Goal: Task Accomplishment & Management: Manage account settings

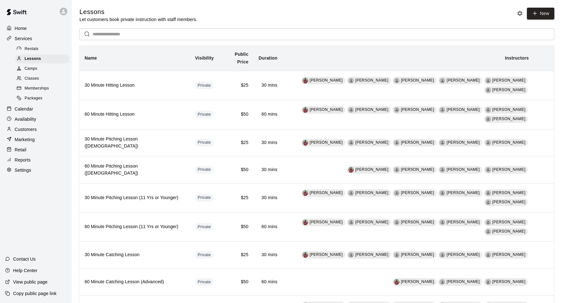
click at [48, 50] on div "Rentals" at bounding box center [42, 49] width 54 height 9
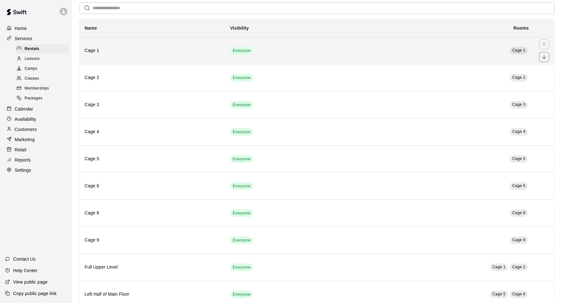
scroll to position [98, 0]
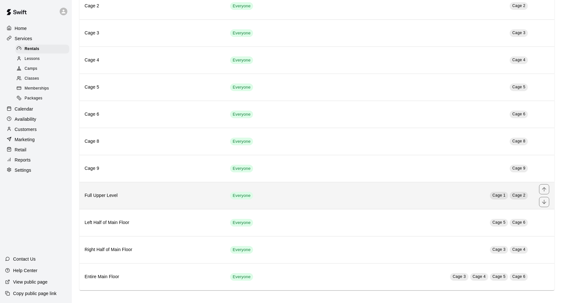
click at [157, 192] on h6 "Full Upper Level" at bounding box center [152, 195] width 135 height 7
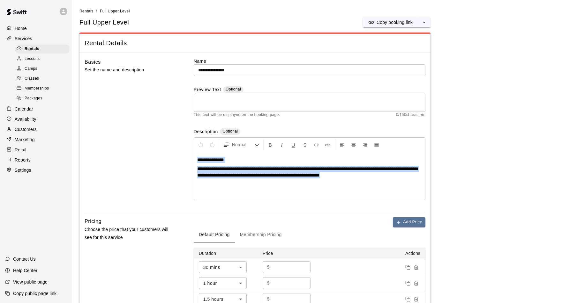
drag, startPoint x: 391, startPoint y: 176, endPoint x: 198, endPoint y: 161, distance: 193.7
click at [198, 161] on div "**********" at bounding box center [309, 176] width 231 height 48
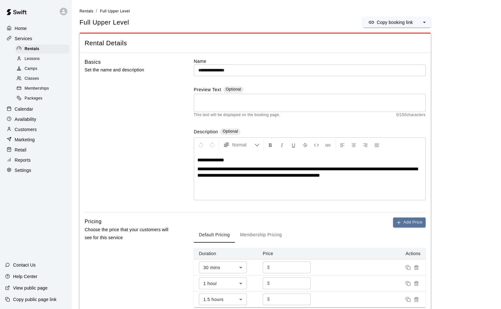
click at [269, 39] on span "Rental Details" at bounding box center [255, 43] width 341 height 9
click at [40, 48] on div "Rentals" at bounding box center [42, 49] width 54 height 9
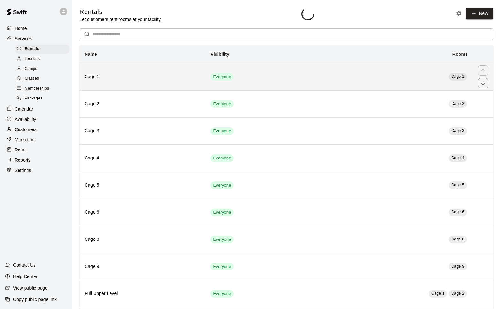
click at [115, 79] on h6 "Cage 1" at bounding box center [143, 76] width 116 height 7
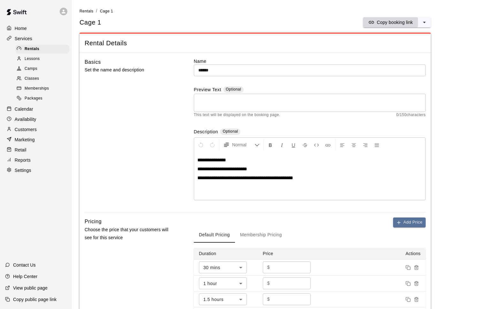
click at [374, 20] on icon "split button" at bounding box center [371, 22] width 6 height 6
click at [301, 27] on div "Cage 1 Copy booking link" at bounding box center [254, 22] width 351 height 10
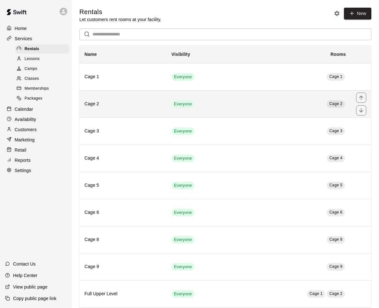
click at [104, 110] on th "Cage 2" at bounding box center [122, 103] width 87 height 27
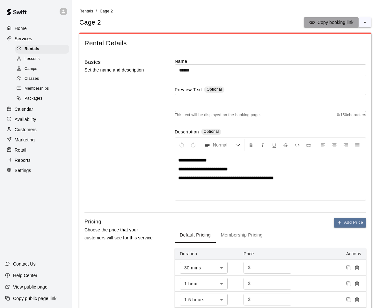
click at [321, 19] on p "Copy booking link" at bounding box center [336, 22] width 36 height 6
click at [246, 14] on ol "Rentals / Cage 2" at bounding box center [225, 11] width 292 height 7
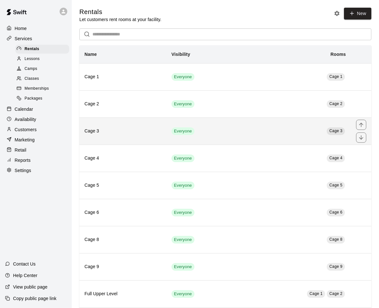
click at [259, 128] on td "Cage 3" at bounding box center [283, 130] width 135 height 27
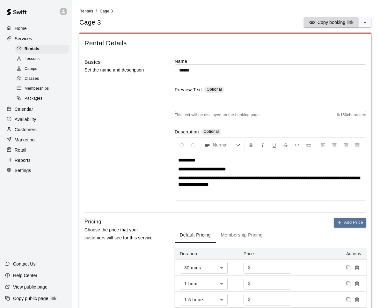
click at [333, 25] on p "Copy booking link" at bounding box center [336, 22] width 36 height 6
click at [275, 13] on ol "Rentals / Cage 3" at bounding box center [225, 11] width 292 height 7
click at [277, 12] on ol "Rentals / Cage 3" at bounding box center [225, 11] width 292 height 7
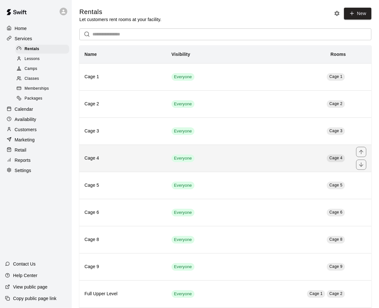
click at [134, 159] on h6 "Cage 4" at bounding box center [123, 158] width 77 height 7
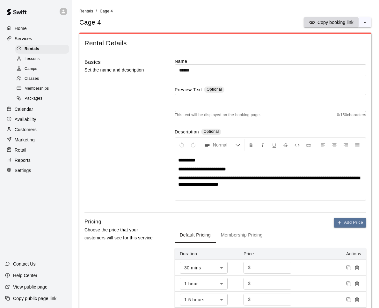
click at [325, 26] on button "Copy booking link" at bounding box center [331, 22] width 55 height 10
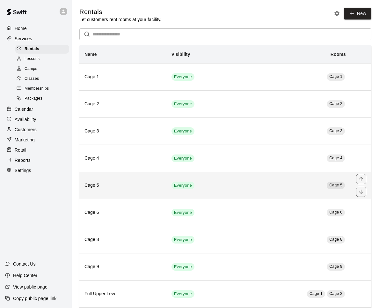
click at [127, 179] on th "Cage 5" at bounding box center [122, 185] width 87 height 27
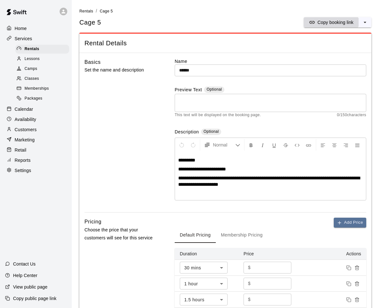
click at [333, 25] on p "Copy booking link" at bounding box center [336, 22] width 36 height 6
click at [216, 26] on div "Cage 5 Copy booking link" at bounding box center [225, 22] width 292 height 10
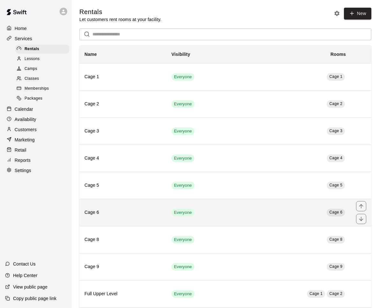
click at [136, 208] on th "Cage 6" at bounding box center [122, 212] width 87 height 27
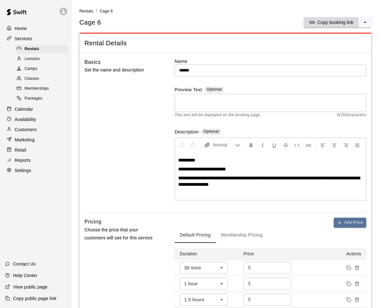
click at [334, 19] on p "Copy booking link" at bounding box center [336, 22] width 36 height 6
click at [331, 26] on button "Copy booking link" at bounding box center [331, 22] width 55 height 10
click at [149, 37] on div "Rental Details" at bounding box center [225, 43] width 292 height 19
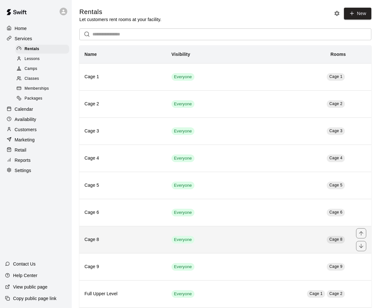
click at [134, 234] on th "Cage 8" at bounding box center [122, 239] width 87 height 27
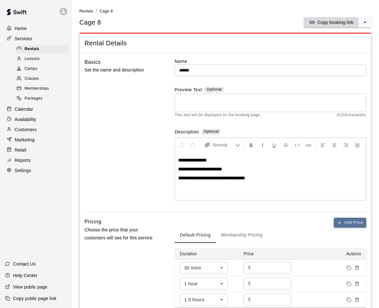
click at [329, 22] on p "Copy booking link" at bounding box center [336, 22] width 36 height 6
click at [209, 9] on ol "Rentals / Cage 8" at bounding box center [225, 11] width 292 height 7
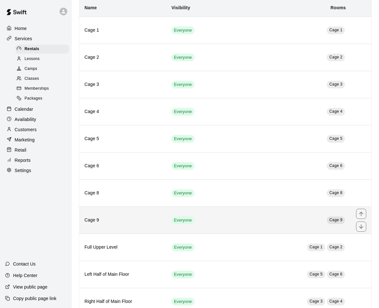
scroll to position [49, 0]
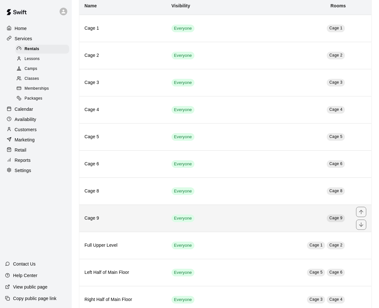
click at [146, 226] on th "Cage 9" at bounding box center [122, 218] width 87 height 27
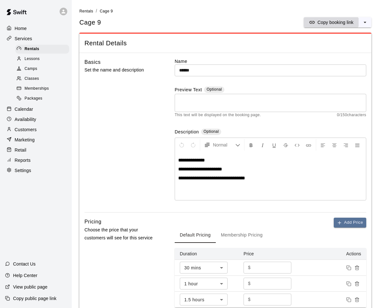
click at [318, 20] on p "Copy booking link" at bounding box center [336, 22] width 36 height 6
click at [179, 18] on div "Cage 9 Copy booking link" at bounding box center [225, 22] width 292 height 10
click at [91, 12] on span "Rentals" at bounding box center [86, 11] width 14 height 4
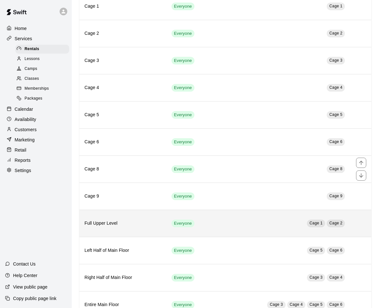
scroll to position [93, 0]
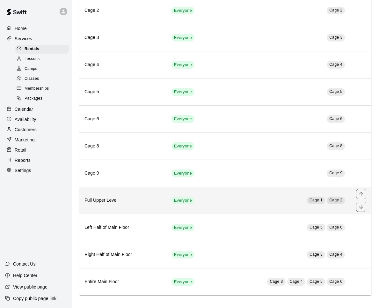
click at [129, 202] on h6 "Full Upper Level" at bounding box center [123, 200] width 77 height 7
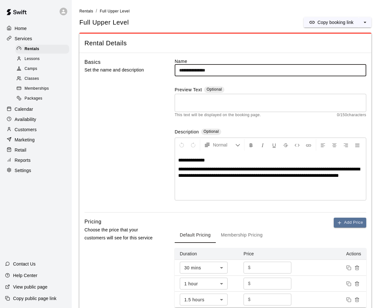
click at [236, 73] on input "**********" at bounding box center [271, 70] width 192 height 12
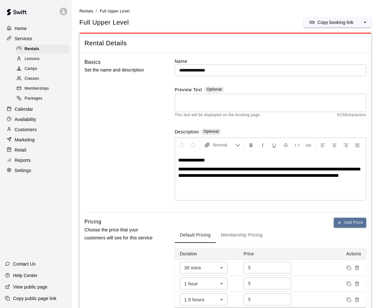
click at [216, 163] on div "**********" at bounding box center [270, 176] width 191 height 48
drag, startPoint x: 211, startPoint y: 162, endPoint x: 189, endPoint y: 162, distance: 22.7
click at [189, 162] on p "**********" at bounding box center [270, 160] width 185 height 6
copy span "*********"
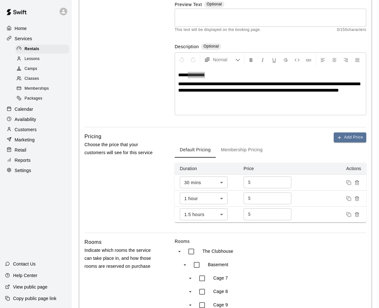
scroll to position [66, 0]
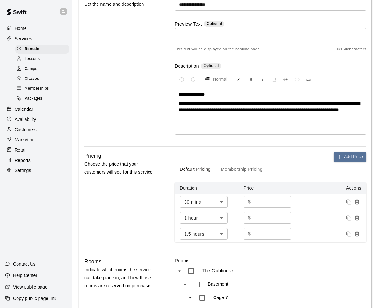
click at [264, 113] on p "**********" at bounding box center [270, 106] width 185 height 13
click at [137, 89] on div "Basics Set the name and description" at bounding box center [121, 69] width 73 height 154
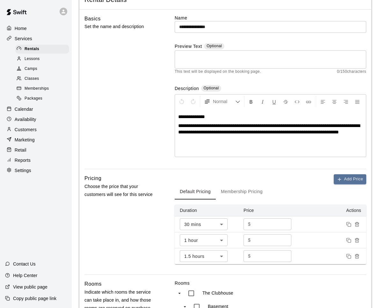
scroll to position [0, 0]
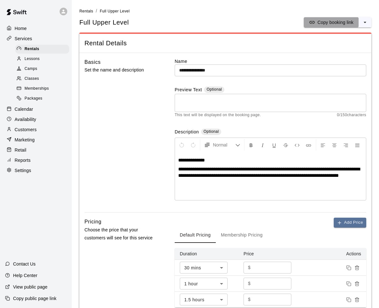
click at [319, 19] on button "Copy booking link" at bounding box center [331, 22] width 55 height 10
click at [83, 11] on span "Rentals" at bounding box center [86, 11] width 14 height 4
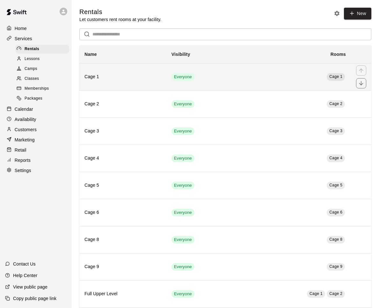
click at [135, 81] on th "Cage 1" at bounding box center [122, 76] width 87 height 27
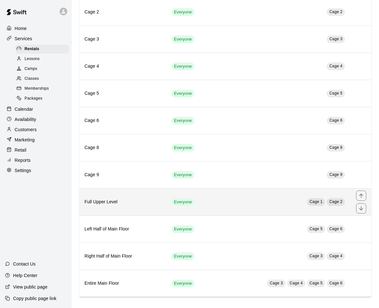
scroll to position [93, 0]
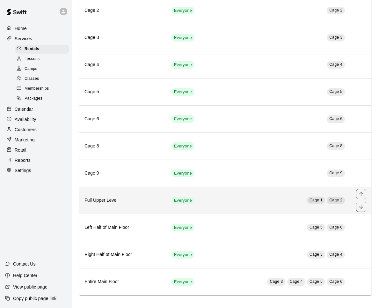
click at [214, 199] on td "Everyone" at bounding box center [192, 200] width 50 height 27
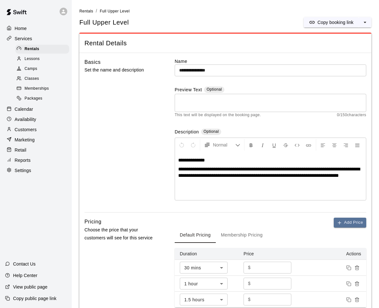
click at [207, 17] on div "Full Upper Level Copy booking link" at bounding box center [225, 22] width 292 height 10
click at [91, 11] on span "Rentals" at bounding box center [86, 11] width 14 height 4
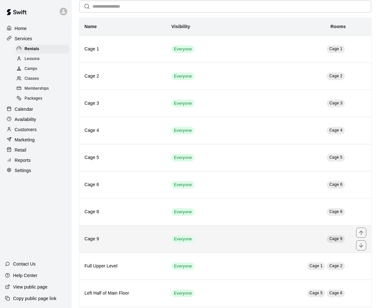
scroll to position [93, 0]
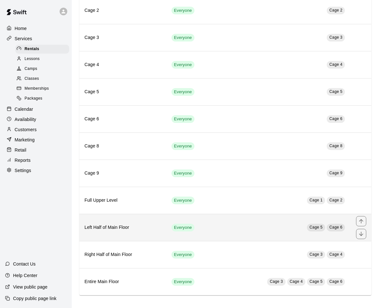
click at [143, 232] on th "Left Half of Main Floor" at bounding box center [122, 227] width 87 height 27
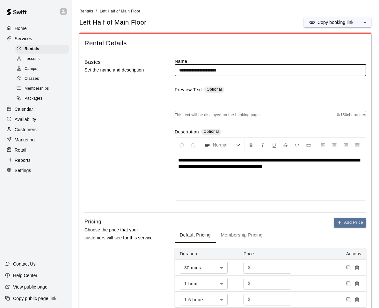
drag, startPoint x: 248, startPoint y: 72, endPoint x: 173, endPoint y: 72, distance: 75.3
click at [173, 72] on div "**********" at bounding box center [226, 135] width 282 height 154
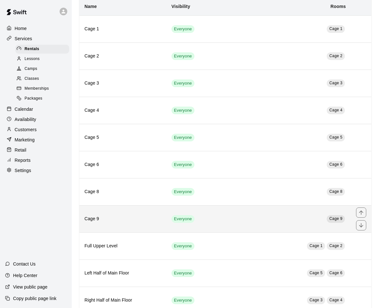
scroll to position [93, 0]
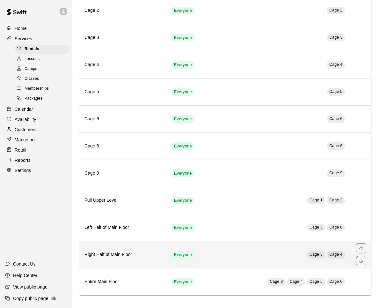
click at [139, 252] on h6 "Right Half of Main Floor" at bounding box center [123, 254] width 77 height 7
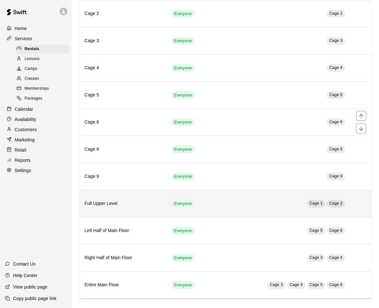
scroll to position [93, 0]
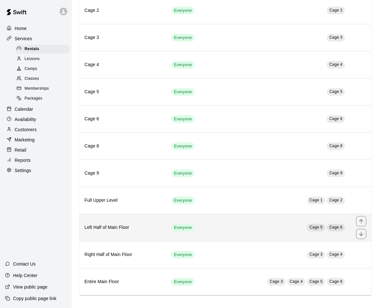
click at [156, 222] on th "Left Half of Main Floor" at bounding box center [122, 227] width 87 height 27
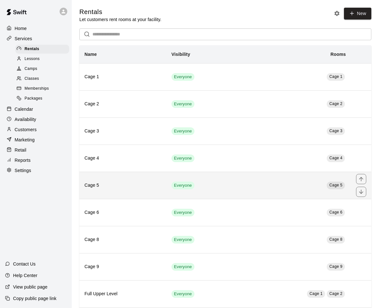
click at [129, 184] on h6 "Cage 5" at bounding box center [123, 185] width 77 height 7
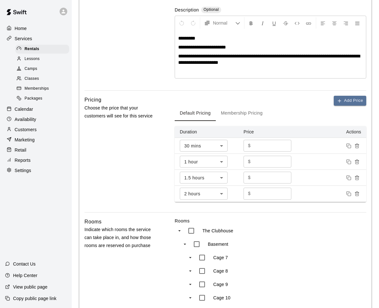
scroll to position [107, 0]
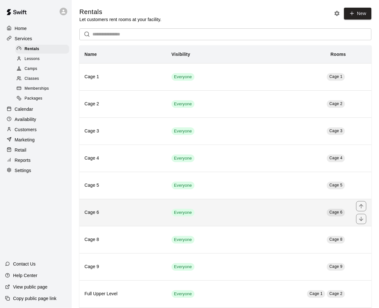
click at [133, 207] on th "Cage 6" at bounding box center [122, 212] width 87 height 27
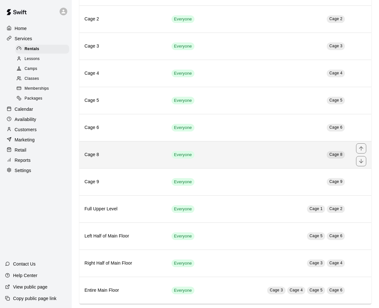
scroll to position [93, 0]
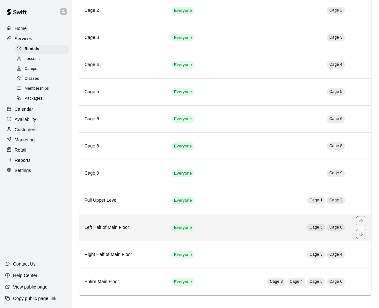
click at [130, 225] on h6 "Left Half of Main Floor" at bounding box center [123, 227] width 77 height 7
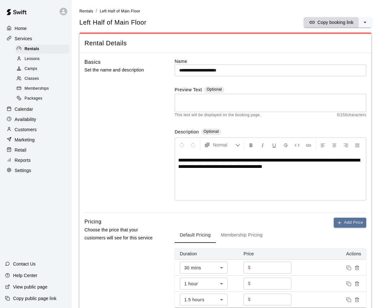
click at [330, 23] on p "Copy booking link" at bounding box center [336, 22] width 36 height 6
click at [142, 51] on div "Rental Details" at bounding box center [225, 43] width 292 height 19
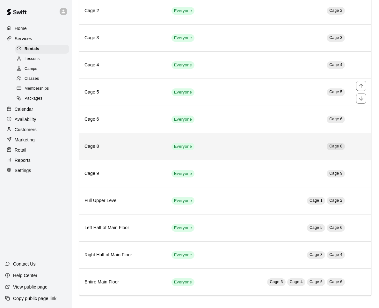
scroll to position [93, 0]
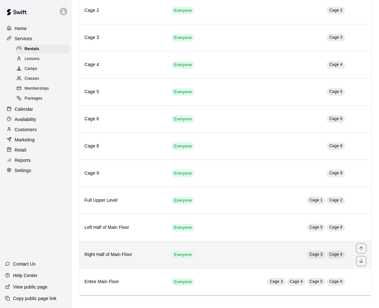
click at [140, 258] on th "Right Half of Main Floor" at bounding box center [122, 254] width 87 height 27
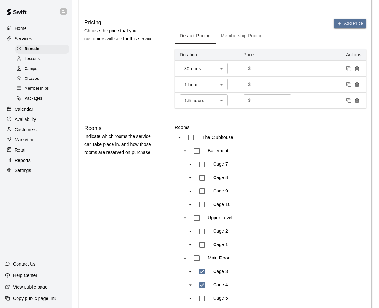
scroll to position [282, 0]
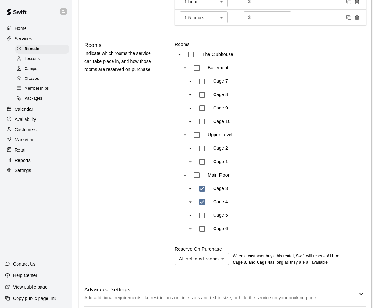
drag, startPoint x: 107, startPoint y: 156, endPoint x: 114, endPoint y: 157, distance: 7.1
click at [107, 156] on div "Rooms Indicate which rooms the service can take place in, and how those rooms a…" at bounding box center [121, 158] width 73 height 235
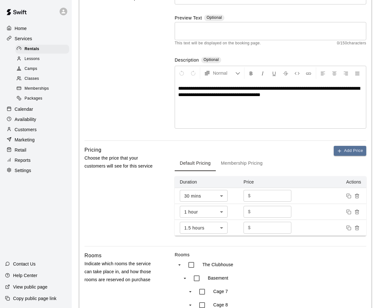
scroll to position [21, 0]
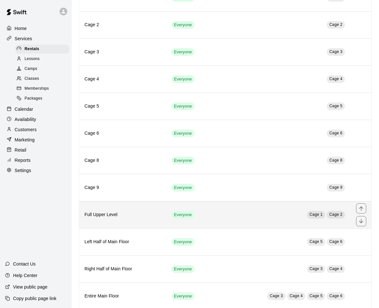
scroll to position [93, 0]
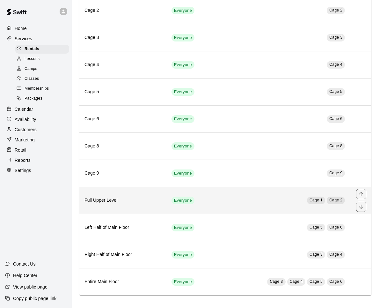
click at [135, 203] on h6 "Full Upper Level" at bounding box center [123, 200] width 77 height 7
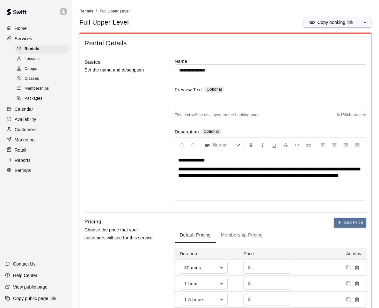
click at [145, 111] on div "Basics Set the name and description" at bounding box center [121, 135] width 73 height 154
click at [82, 11] on span "Rentals" at bounding box center [86, 11] width 14 height 4
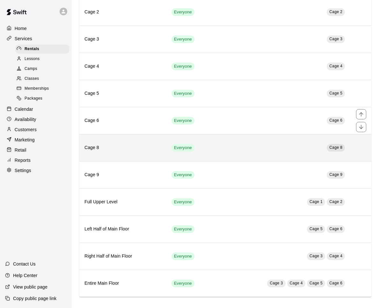
scroll to position [93, 0]
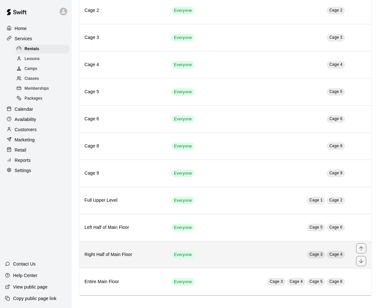
click at [139, 251] on h6 "Right Half of Main Floor" at bounding box center [123, 254] width 77 height 7
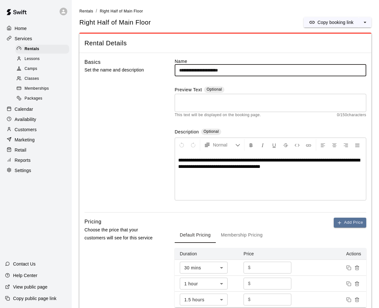
drag, startPoint x: 245, startPoint y: 74, endPoint x: 171, endPoint y: 72, distance: 73.7
click at [171, 72] on div "**********" at bounding box center [226, 135] width 282 height 154
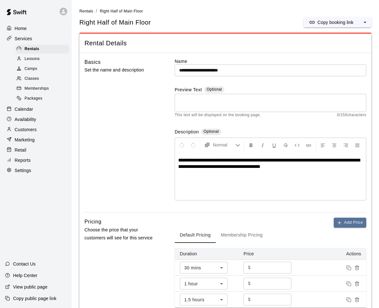
drag, startPoint x: 302, startPoint y: 211, endPoint x: 298, endPoint y: 154, distance: 56.6
click at [335, 24] on p "Copy booking link" at bounding box center [336, 22] width 36 height 6
click at [298, 126] on div "**********" at bounding box center [271, 135] width 192 height 154
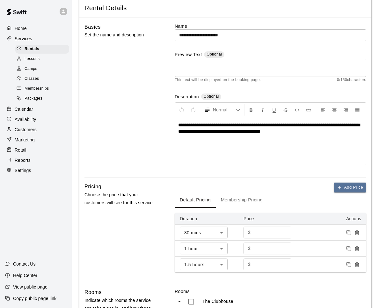
scroll to position [37, 0]
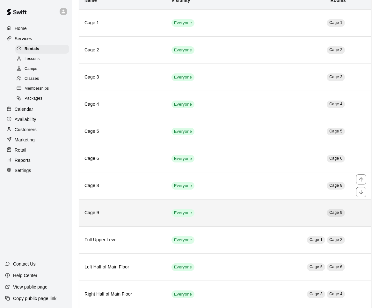
scroll to position [93, 0]
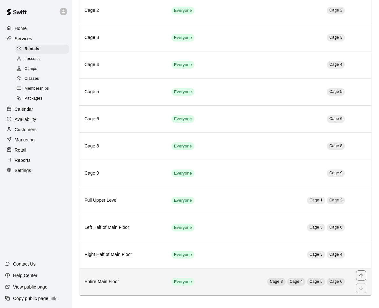
click at [141, 282] on h6 "Entire Main Floor" at bounding box center [123, 281] width 77 height 7
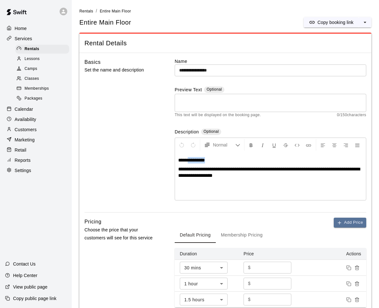
drag, startPoint x: 210, startPoint y: 161, endPoint x: 189, endPoint y: 162, distance: 21.7
click at [189, 162] on p "**********" at bounding box center [270, 160] width 185 height 6
copy span "*********"
click at [120, 74] on div "Basics Set the name and description" at bounding box center [121, 135] width 73 height 154
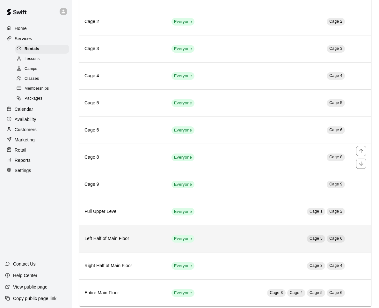
scroll to position [93, 0]
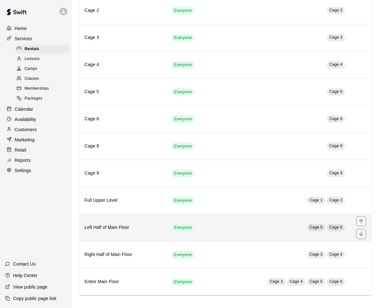
click at [111, 229] on h6 "Left Half of Main Floor" at bounding box center [123, 227] width 77 height 7
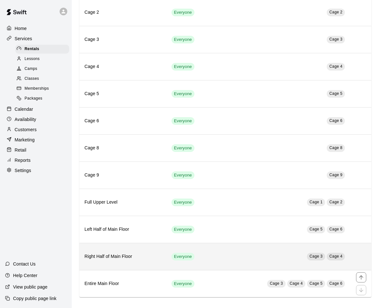
scroll to position [93, 0]
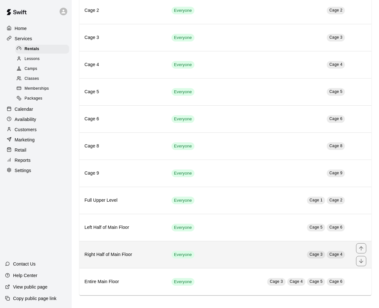
click at [139, 259] on th "Right Half of Main Floor" at bounding box center [122, 254] width 87 height 27
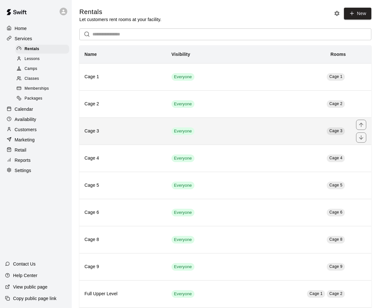
click at [126, 139] on th "Cage 3" at bounding box center [122, 130] width 87 height 27
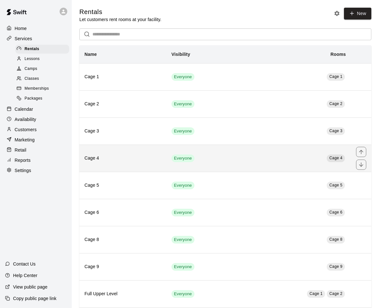
click at [148, 162] on th "Cage 4" at bounding box center [122, 158] width 87 height 27
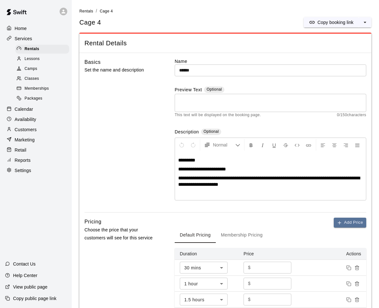
click at [90, 9] on span "Rentals" at bounding box center [86, 11] width 14 height 4
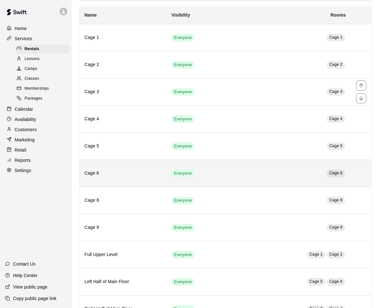
scroll to position [93, 0]
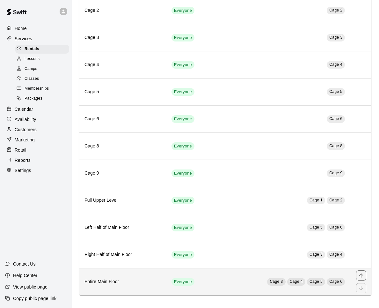
click at [106, 281] on h6 "Entire Main Floor" at bounding box center [123, 281] width 77 height 7
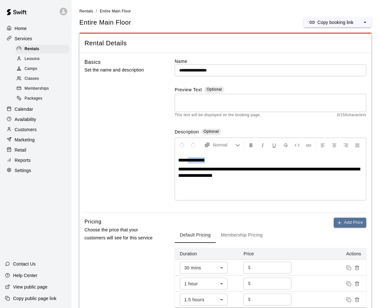
drag, startPoint x: 212, startPoint y: 161, endPoint x: 189, endPoint y: 161, distance: 22.7
click at [189, 161] on p "**********" at bounding box center [270, 160] width 185 height 6
copy span "*********"
click at [103, 173] on div "Basics Set the name and description" at bounding box center [121, 135] width 73 height 154
drag, startPoint x: 211, startPoint y: 160, endPoint x: 190, endPoint y: 161, distance: 21.1
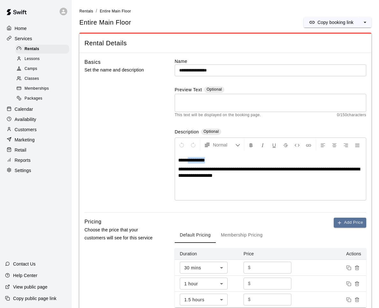
click at [190, 161] on p "**********" at bounding box center [270, 160] width 185 height 6
copy span "*********"
click at [150, 167] on div "Basics Set the name and description" at bounding box center [121, 135] width 73 height 154
click at [341, 24] on p "Copy booking link" at bounding box center [336, 22] width 36 height 6
